Goal: Information Seeking & Learning: Find specific fact

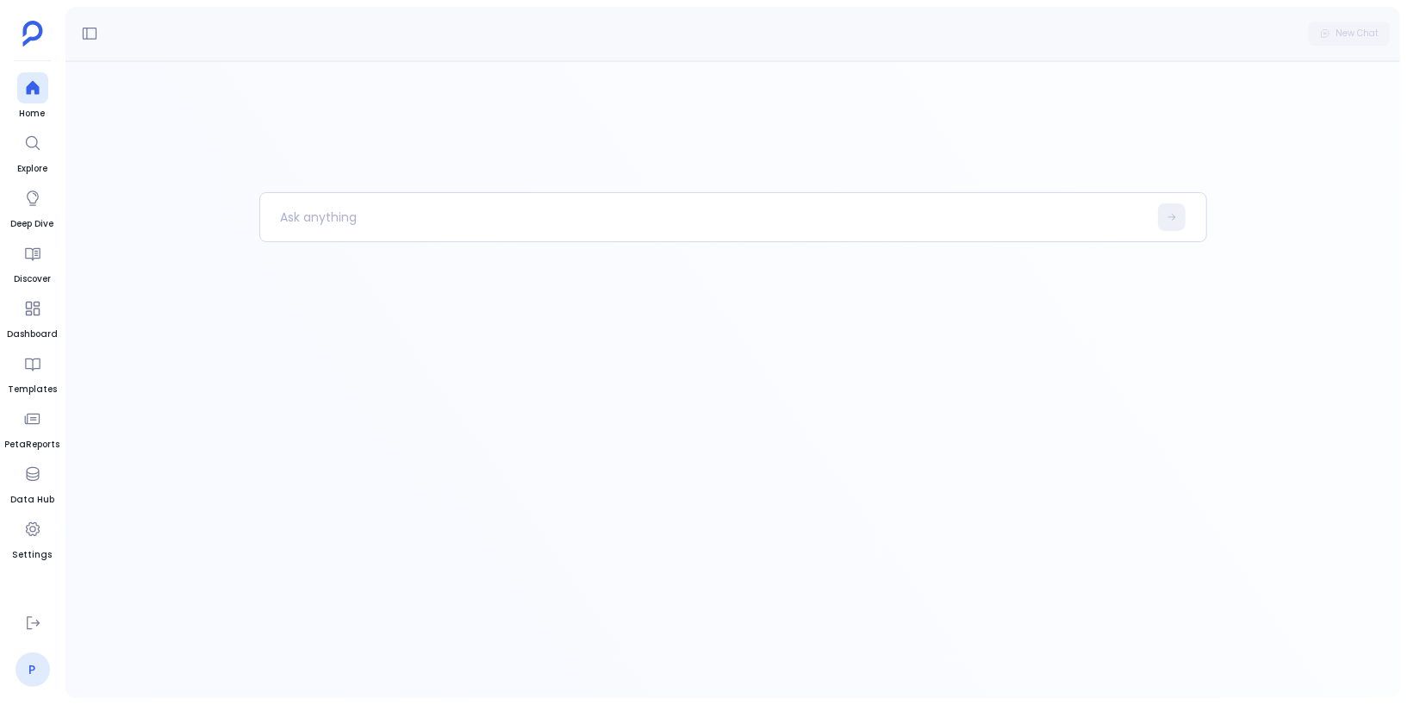
click at [32, 662] on link "P" at bounding box center [33, 669] width 34 height 34
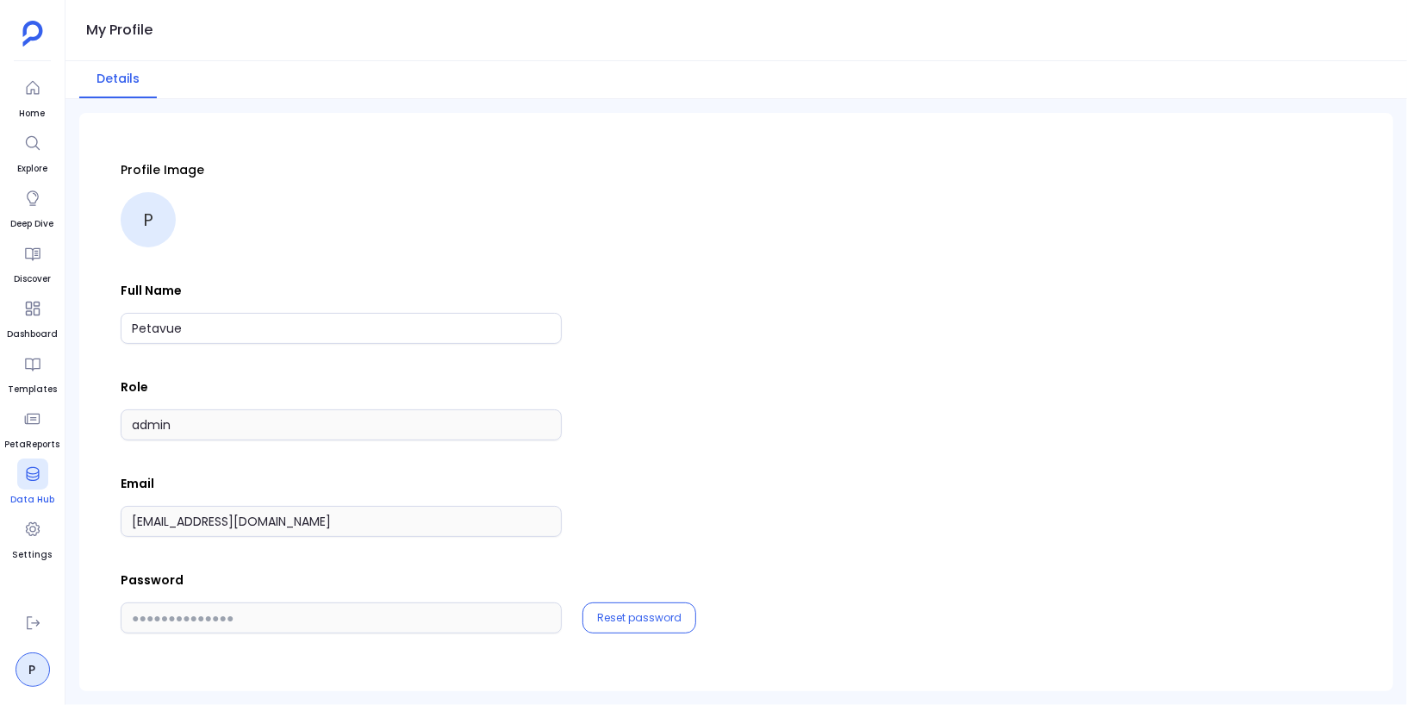
click at [43, 482] on div at bounding box center [32, 473] width 31 height 31
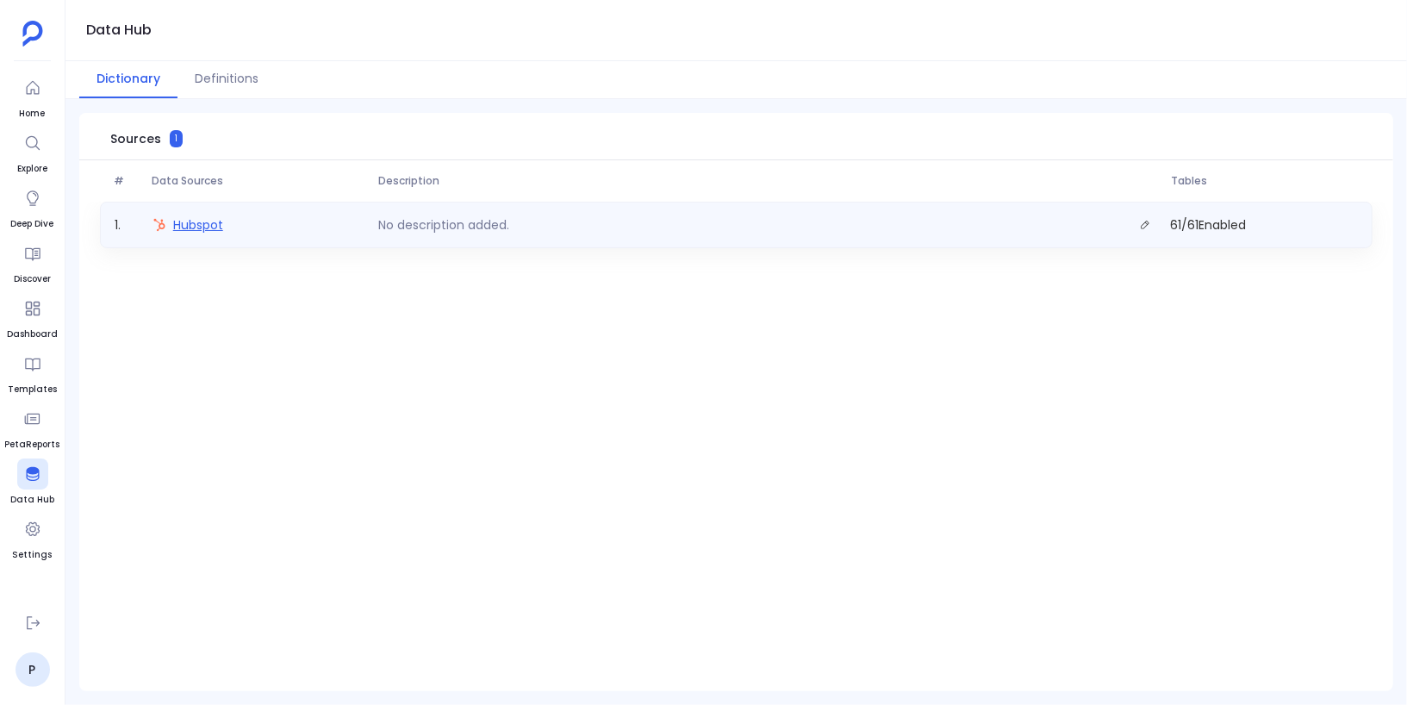
click at [215, 223] on span "Hubspot" at bounding box center [198, 224] width 50 height 17
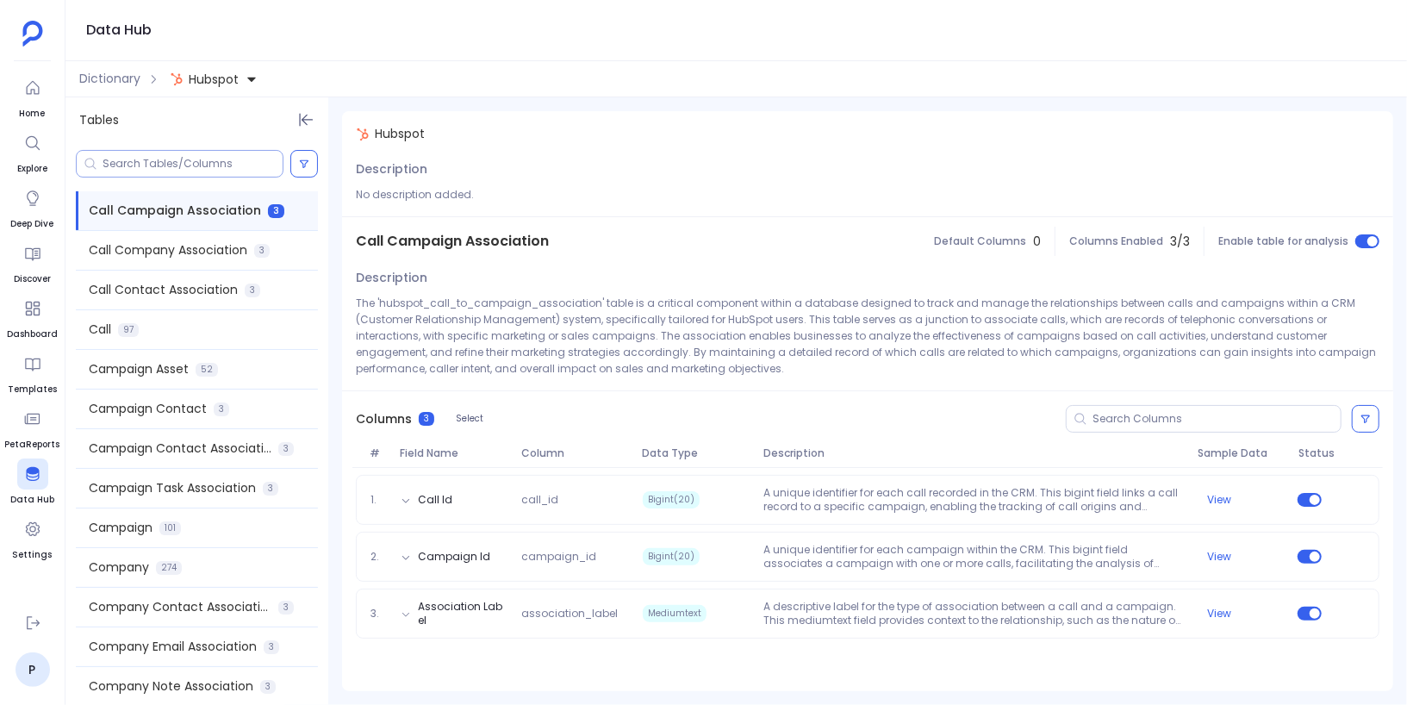
click at [203, 161] on input at bounding box center [193, 164] width 180 height 14
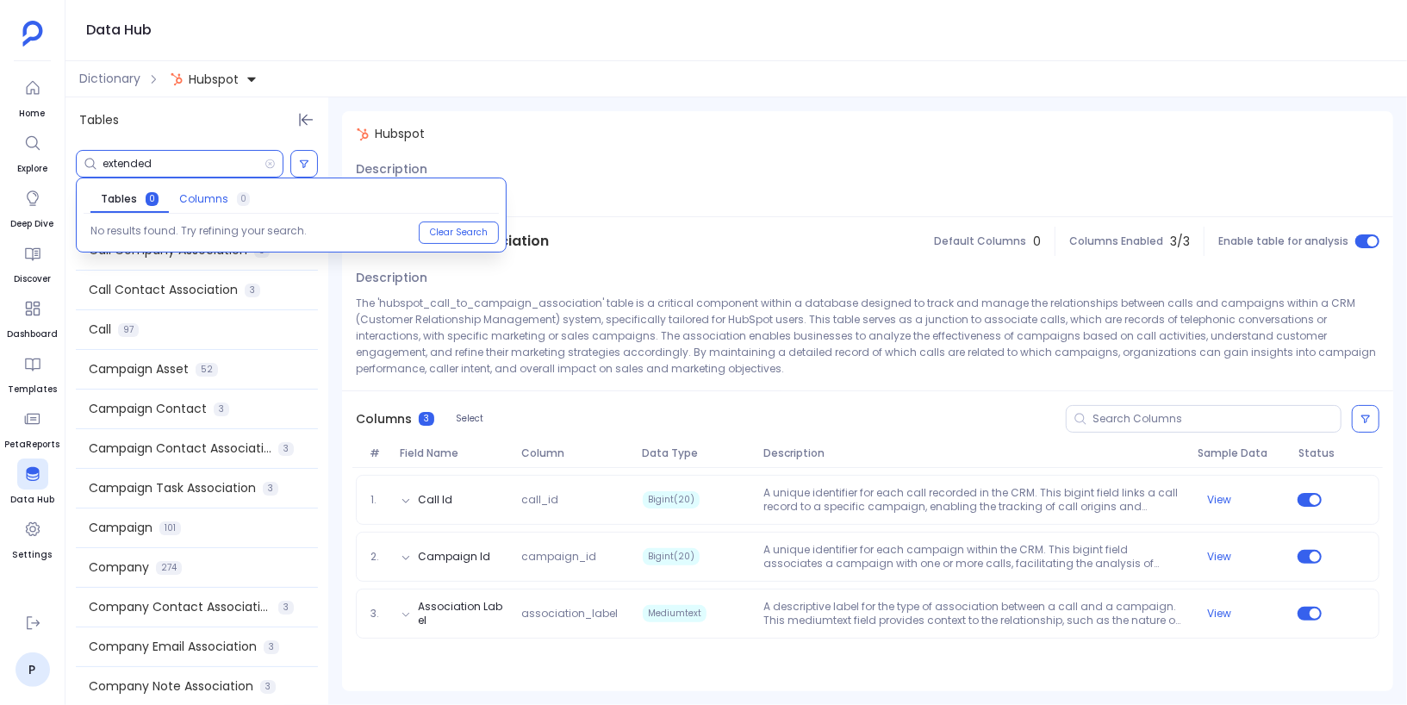
click at [224, 198] on span "Columns 0" at bounding box center [214, 199] width 71 height 14
click at [165, 159] on input "extended" at bounding box center [184, 164] width 162 height 14
click at [134, 197] on span "Tables 0" at bounding box center [129, 199] width 57 height 14
click at [184, 195] on span "Columns" at bounding box center [203, 199] width 49 height 14
click at [129, 165] on input "expected" at bounding box center [184, 164] width 162 height 14
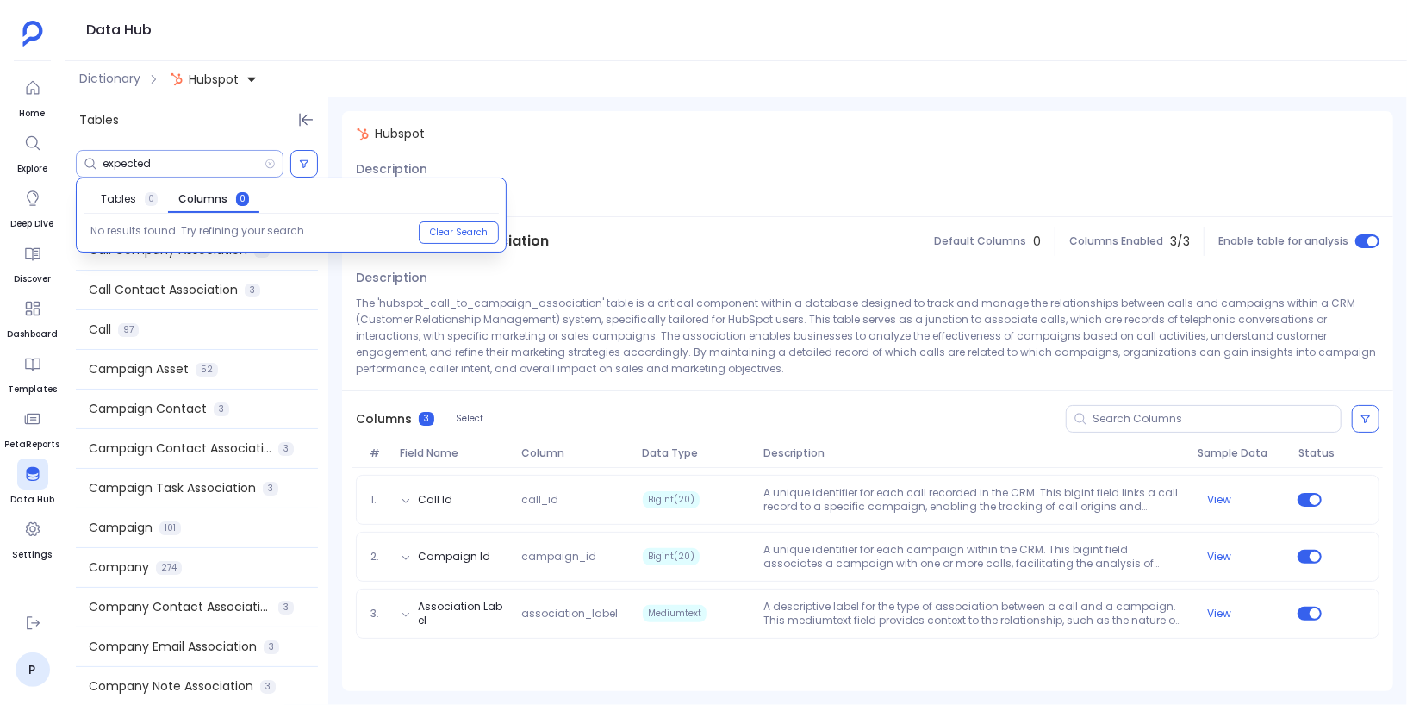
click at [129, 165] on input "expected" at bounding box center [184, 164] width 162 height 14
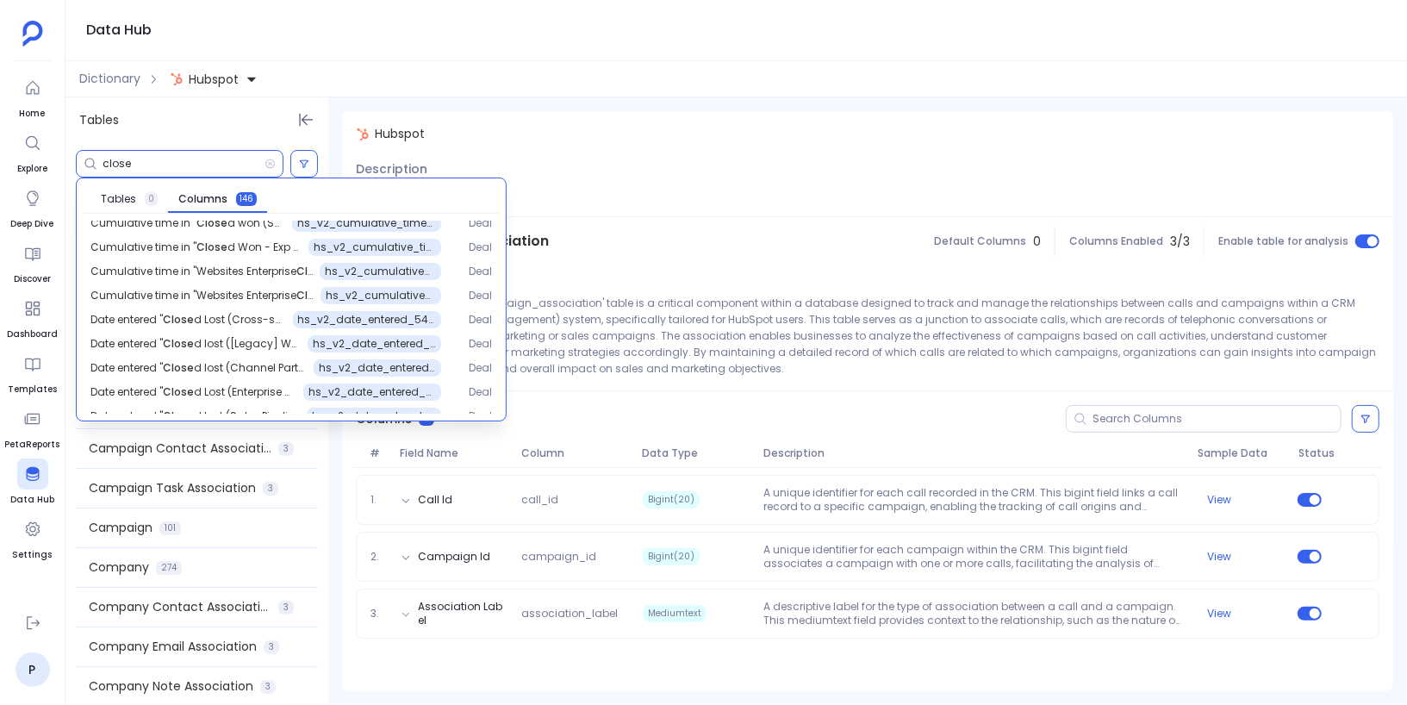
scroll to position [938, 0]
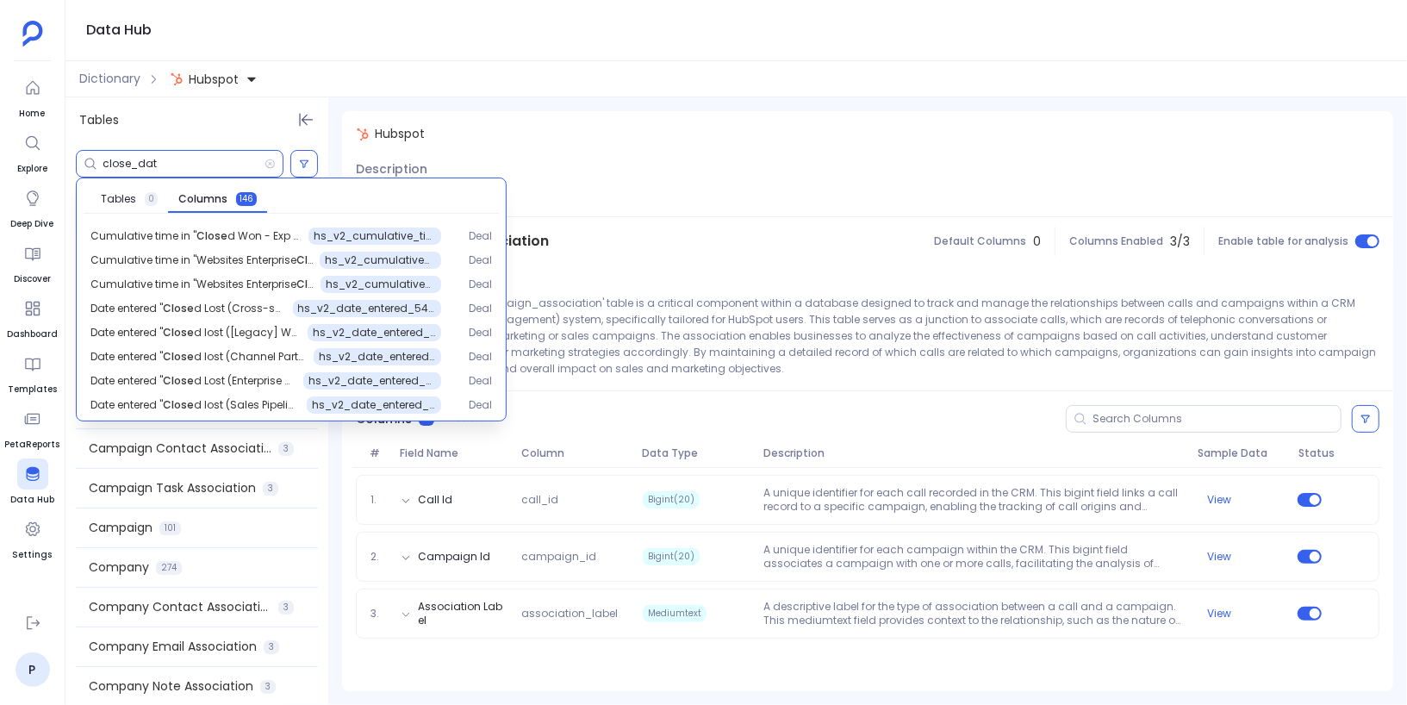
type input "close_date"
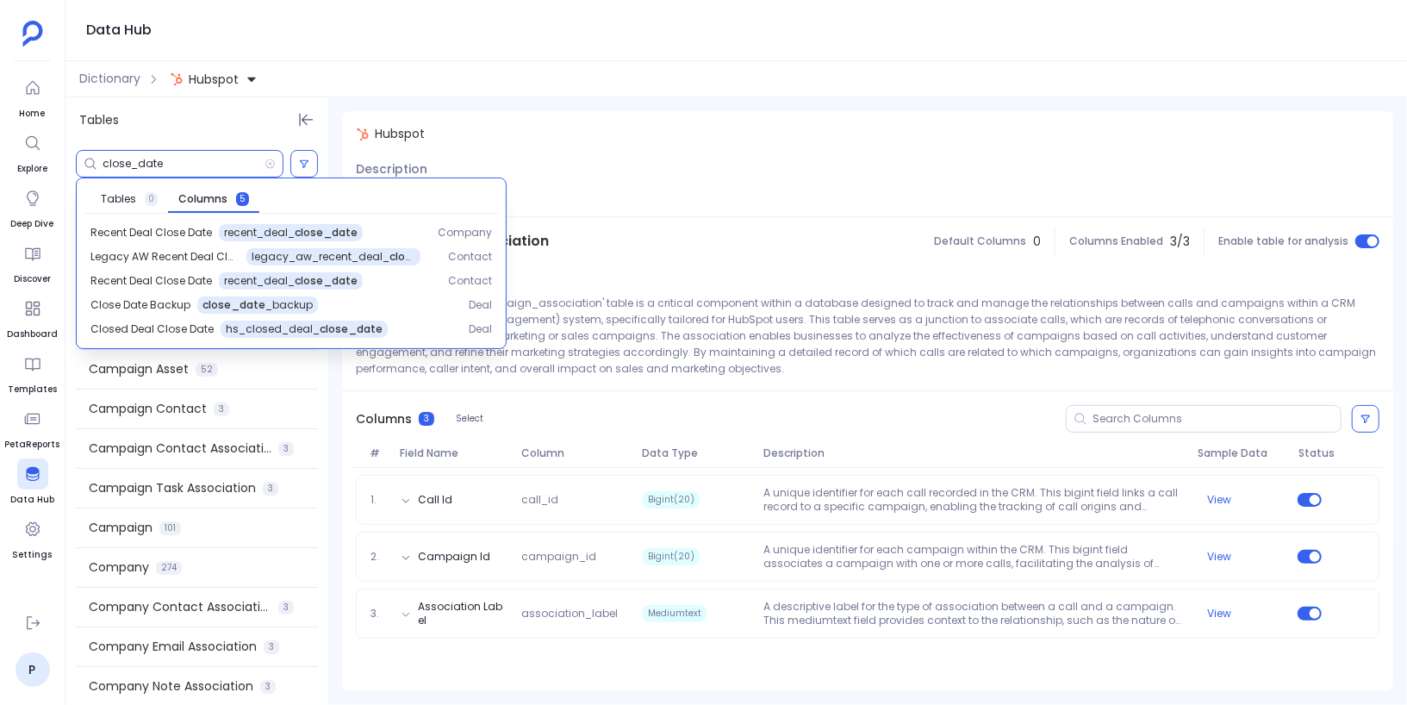
scroll to position [0, 0]
